Goal: Task Accomplishment & Management: Complete application form

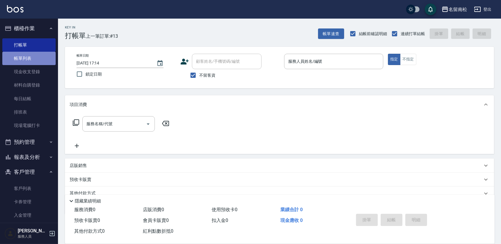
click at [35, 53] on link "帳單列表" at bounding box center [28, 58] width 53 height 13
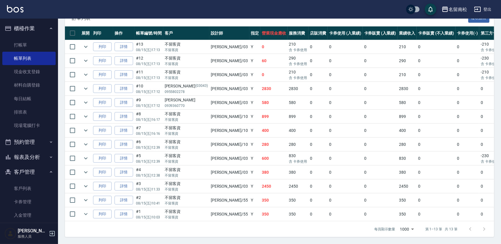
scroll to position [138, 0]
click at [129, 169] on link "詳情" at bounding box center [124, 172] width 19 height 9
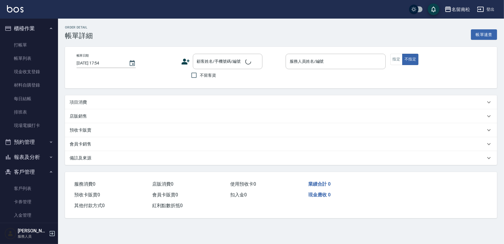
type input "[DATE] 12:38"
checkbox input "true"
type input "[PERSON_NAME]-03"
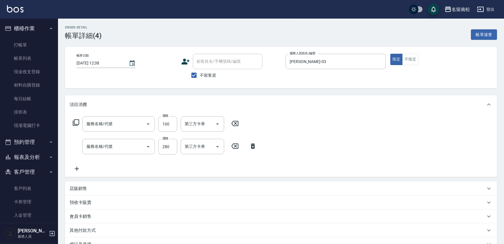
type input "單梳(809)"
type input "洗髮[280](202)"
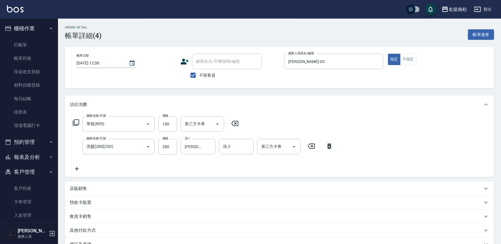
click at [234, 122] on icon at bounding box center [235, 123] width 15 height 7
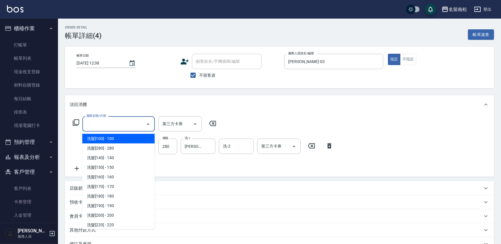
click at [119, 126] on input "服務名稱/代號" at bounding box center [114, 124] width 59 height 10
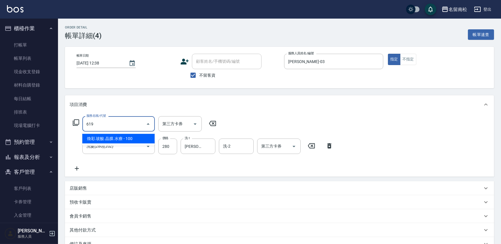
type input "[PERSON_NAME].玻酸.晶膜.水療(619)"
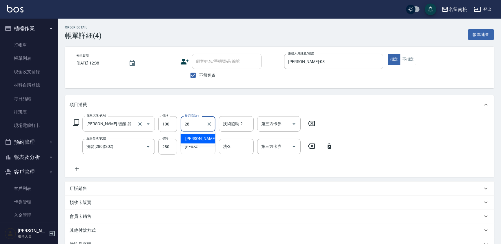
type input "[PERSON_NAME]-28"
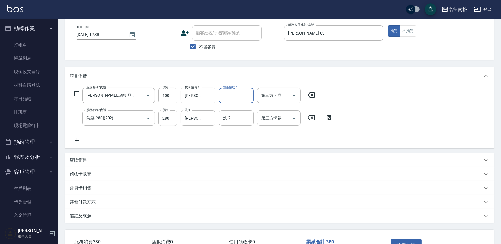
scroll to position [69, 0]
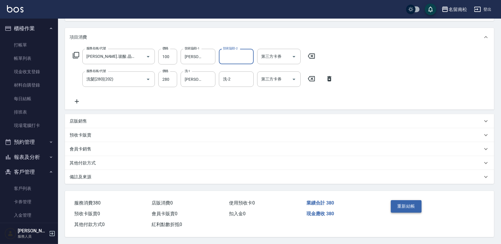
click at [404, 207] on button "重新結帳" at bounding box center [406, 206] width 31 height 12
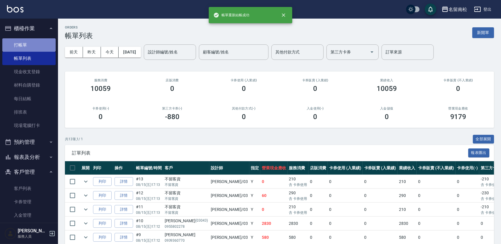
click at [31, 44] on link "打帳單" at bounding box center [28, 44] width 53 height 13
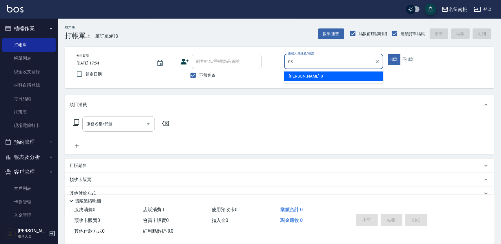
type input "[PERSON_NAME]-03"
type button "true"
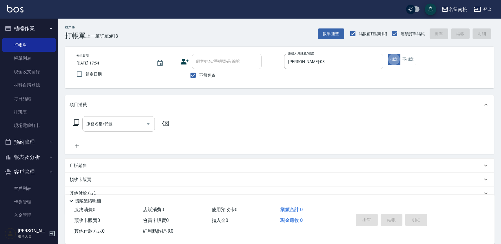
click at [122, 125] on input "服務名稱/代號" at bounding box center [114, 124] width 59 height 10
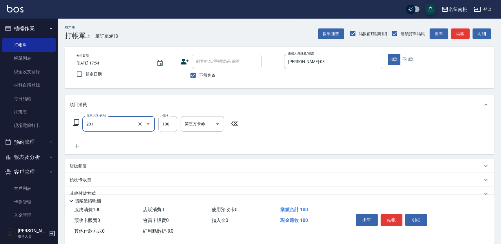
type input "洗髮[100](201)"
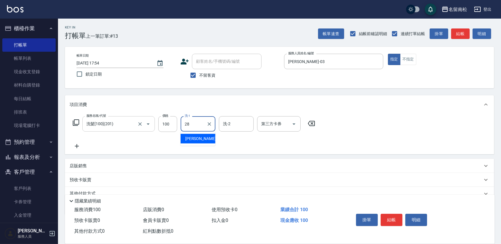
type input "[PERSON_NAME]-28"
click at [77, 145] on icon at bounding box center [77, 145] width 15 height 7
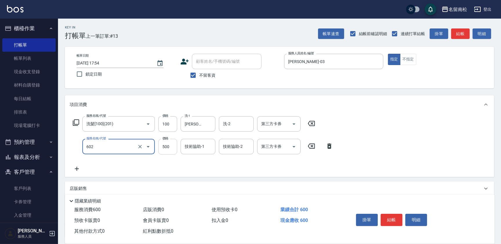
type input "護髮[500](602)"
click at [165, 146] on input "500" at bounding box center [167, 147] width 19 height 16
type input "600"
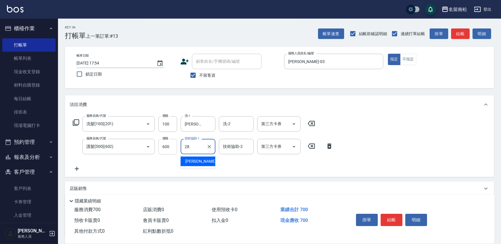
type input "[PERSON_NAME]-28"
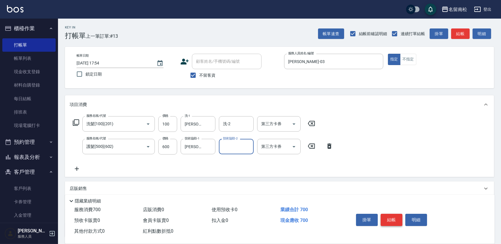
click at [392, 214] on button "結帳" at bounding box center [392, 220] width 22 height 12
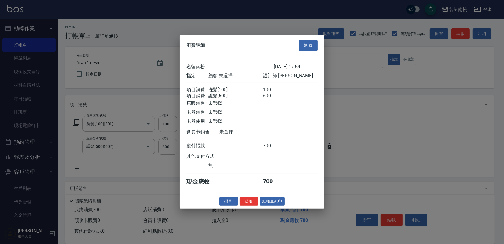
click at [275, 205] on button "結帳並列印" at bounding box center [272, 200] width 25 height 9
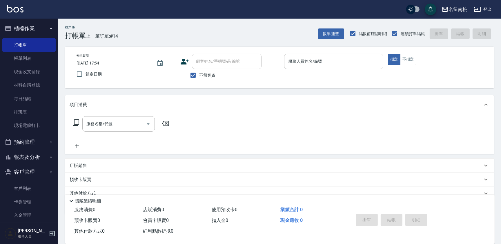
click at [338, 64] on input "服務人員姓名/編號" at bounding box center [334, 61] width 94 height 10
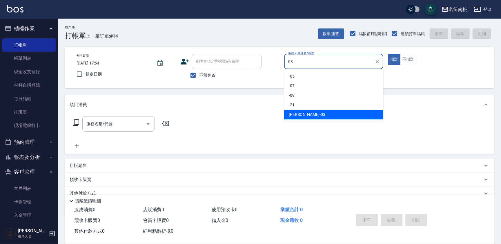
type input "[PERSON_NAME]-03"
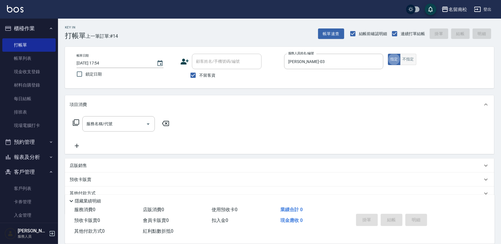
click at [408, 59] on button "不指定" at bounding box center [408, 59] width 16 height 11
click at [122, 122] on input "服務名稱/代號" at bounding box center [114, 124] width 59 height 10
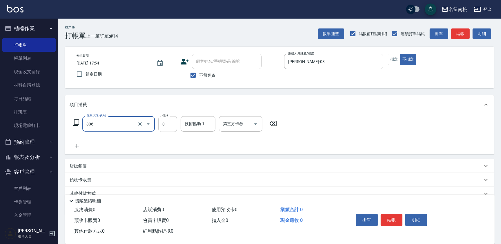
type input "補燙每捲30元(806)"
click at [177, 122] on input "0" at bounding box center [167, 124] width 19 height 16
type input "200"
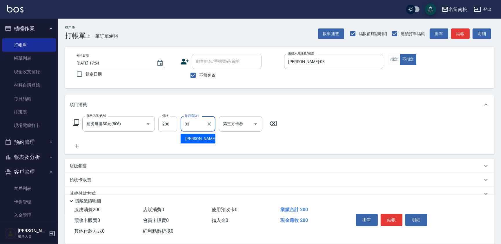
type input "[PERSON_NAME]-03"
click at [394, 218] on button "結帳" at bounding box center [392, 220] width 22 height 12
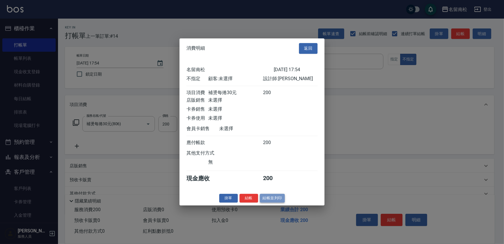
click at [272, 199] on button "結帳並列印" at bounding box center [272, 198] width 25 height 9
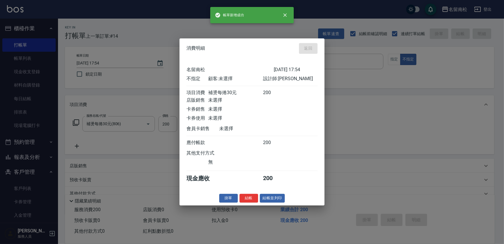
type input "[DATE] 17:55"
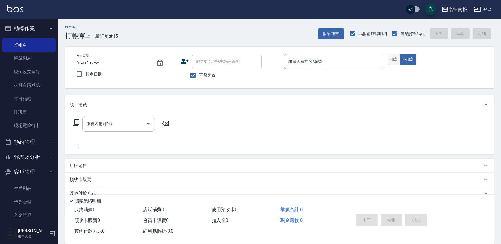
click at [395, 61] on button "指定" at bounding box center [394, 59] width 12 height 11
click at [38, 60] on link "帳單列表" at bounding box center [28, 58] width 53 height 13
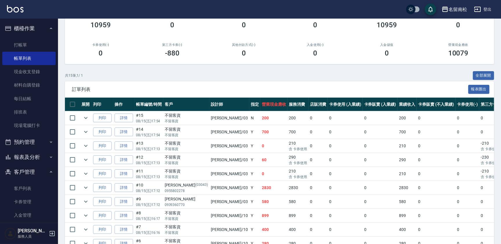
scroll to position [66, 0]
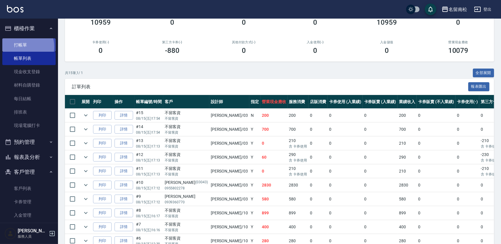
click at [22, 46] on link "打帳單" at bounding box center [28, 44] width 53 height 13
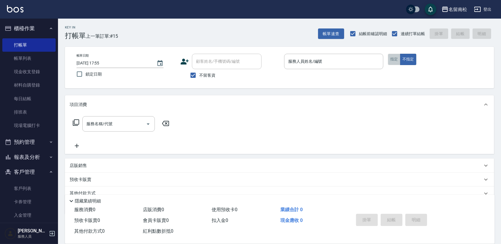
click at [397, 59] on button "指定" at bounding box center [394, 59] width 12 height 11
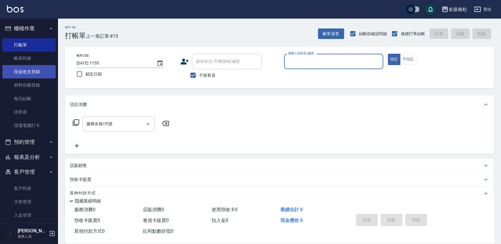
click at [41, 67] on link "現金收支登錄" at bounding box center [28, 71] width 53 height 13
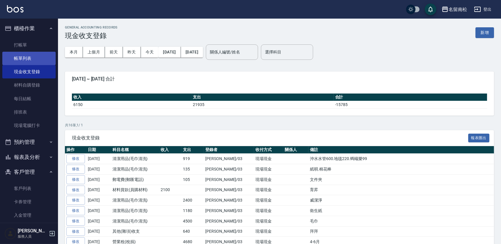
click at [40, 58] on link "帳單列表" at bounding box center [28, 58] width 53 height 13
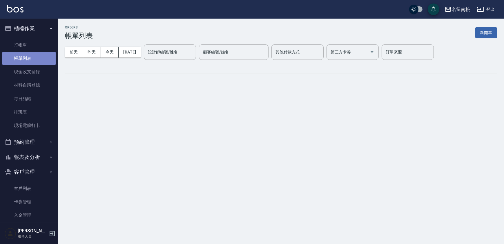
click at [40, 57] on link "帳單列表" at bounding box center [28, 58] width 53 height 13
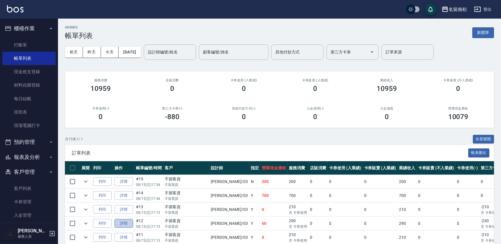
click at [127, 221] on link "詳情" at bounding box center [124, 223] width 19 height 9
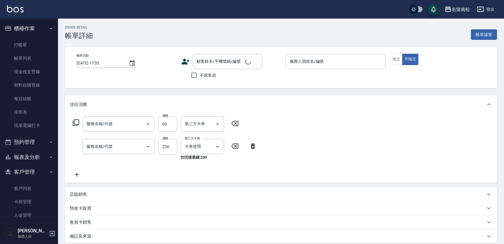
type input "[DATE] 17:13"
checkbox input "true"
type input "[PERSON_NAME]-03"
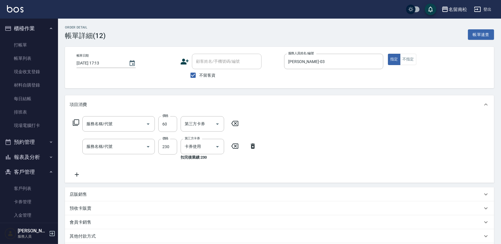
type input "吹捲(803)"
type input "洗髮(卡)230(224)"
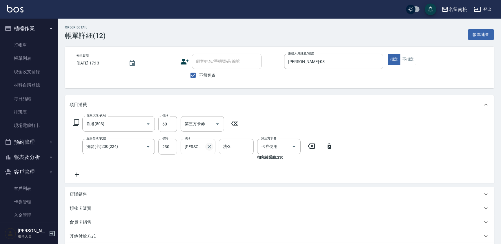
click at [209, 147] on icon "Clear" at bounding box center [209, 146] width 3 height 3
type input "[PERSON_NAME]-28"
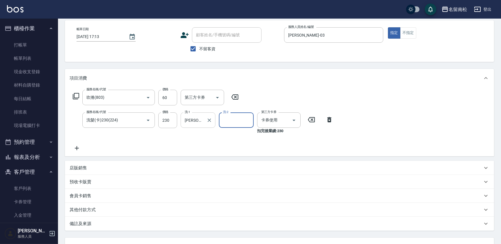
scroll to position [75, 0]
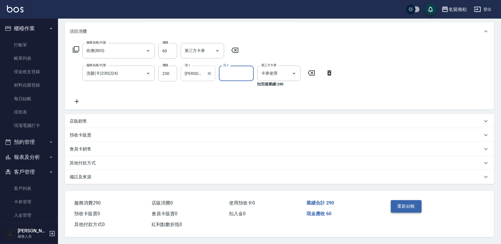
click at [409, 207] on button "重新結帳" at bounding box center [406, 206] width 31 height 12
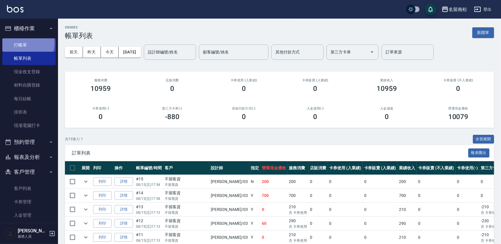
click at [23, 43] on link "打帳單" at bounding box center [28, 44] width 53 height 13
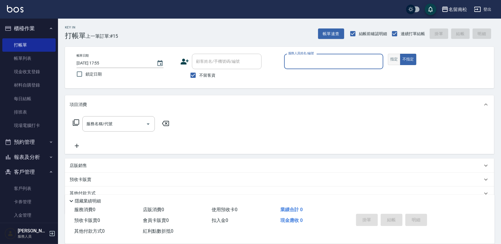
click at [390, 56] on button "指定" at bounding box center [394, 59] width 12 height 11
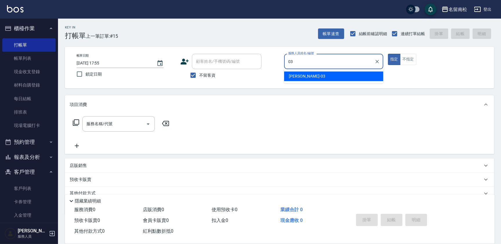
type input "[PERSON_NAME]-03"
type button "true"
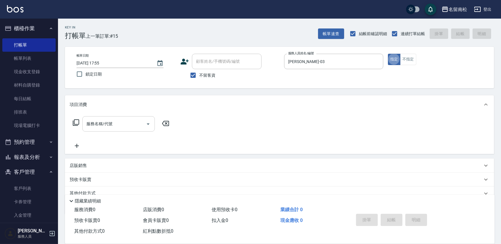
click at [118, 118] on div "服務名稱/代號" at bounding box center [118, 123] width 73 height 15
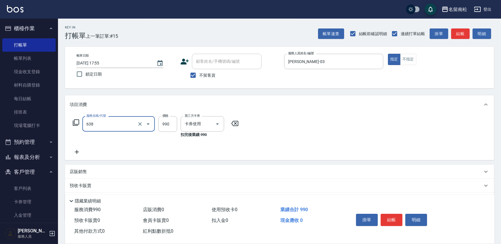
type input "(芙)頭皮養護套卡(638)"
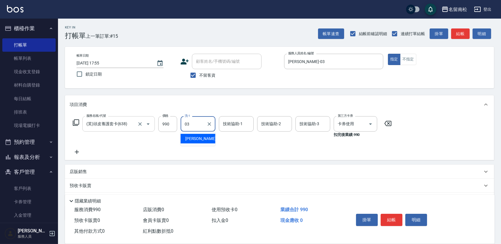
type input "[PERSON_NAME]-03"
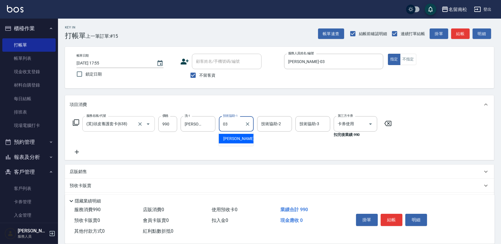
type input "0"
type input "[PERSON_NAME]-28"
click at [210, 122] on icon "Clear" at bounding box center [210, 124] width 6 height 6
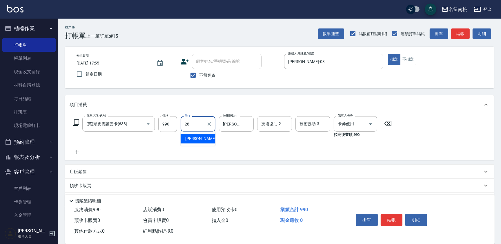
type input "[PERSON_NAME]-28"
click at [77, 153] on icon at bounding box center [77, 151] width 15 height 7
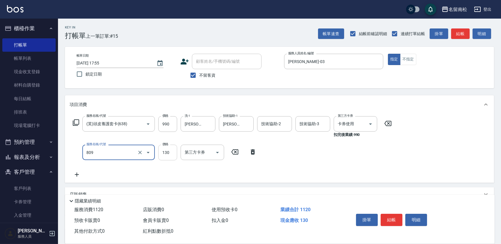
type input "單梳(809)"
click at [164, 154] on input "130" at bounding box center [167, 153] width 19 height 16
type input "510"
click at [79, 174] on icon at bounding box center [77, 174] width 15 height 7
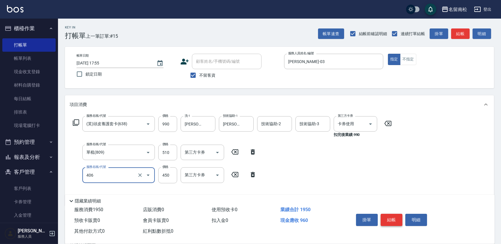
type input "剪髮(450)(406)"
click at [389, 215] on button "結帳" at bounding box center [392, 220] width 22 height 12
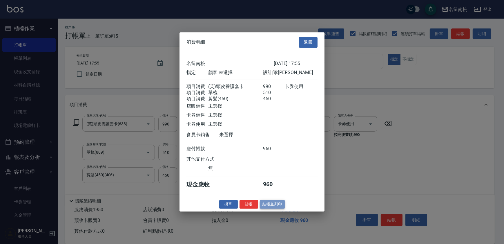
click at [278, 205] on button "結帳並列印" at bounding box center [272, 204] width 25 height 9
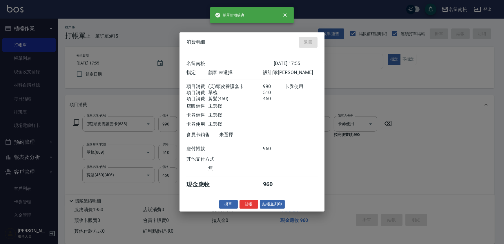
type input "[DATE] 17:56"
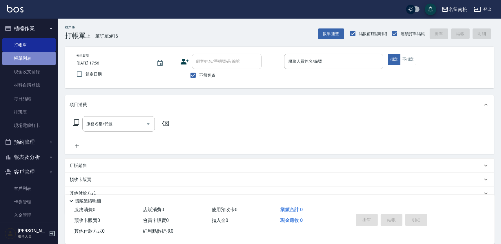
click at [41, 59] on link "帳單列表" at bounding box center [28, 58] width 53 height 13
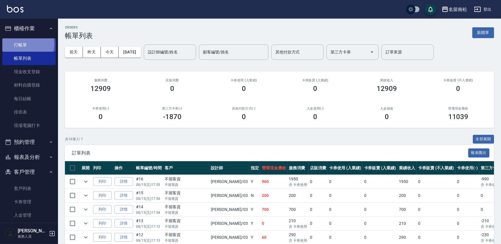
click at [24, 44] on link "打帳單" at bounding box center [28, 44] width 53 height 13
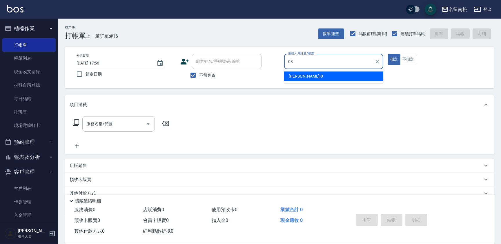
type input "[PERSON_NAME]-03"
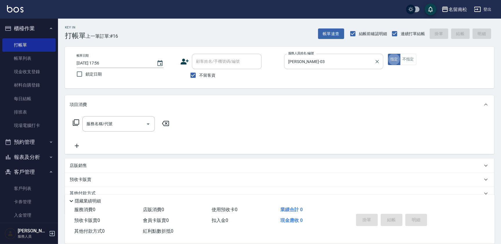
type button "true"
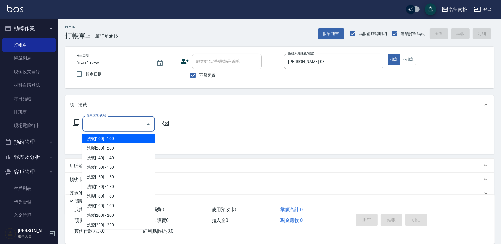
click at [125, 127] on input "服務名稱/代號" at bounding box center [114, 124] width 59 height 10
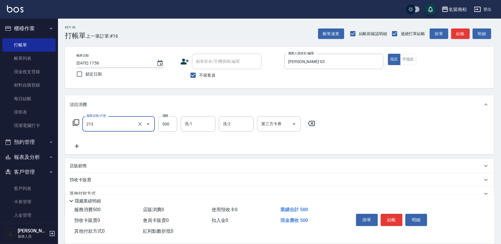
type input "洗髮[500](213)"
click at [310, 124] on icon at bounding box center [311, 123] width 15 height 7
type input "滾珠洗髪699(214)"
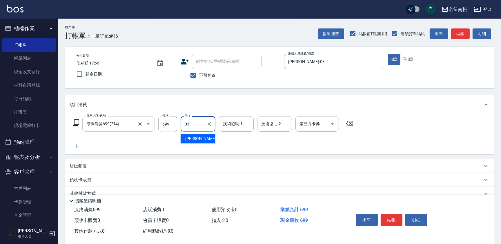
type input "[PERSON_NAME]-03"
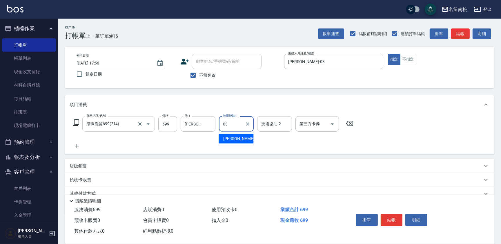
type input "[PERSON_NAME]-03"
click at [75, 145] on icon at bounding box center [77, 145] width 15 height 7
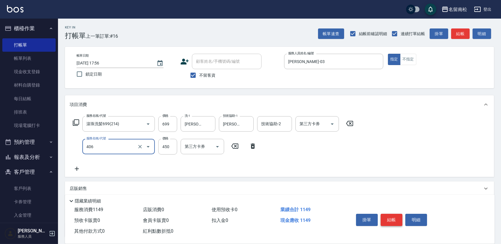
type input "剪髮(450)(406)"
click at [400, 220] on button "結帳" at bounding box center [392, 220] width 22 height 12
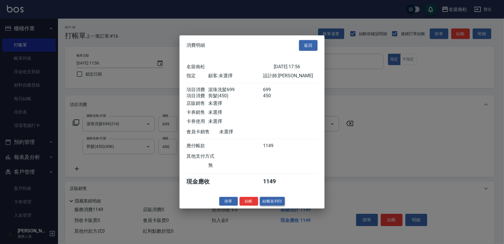
click at [283, 205] on button "結帳並列印" at bounding box center [272, 200] width 25 height 9
